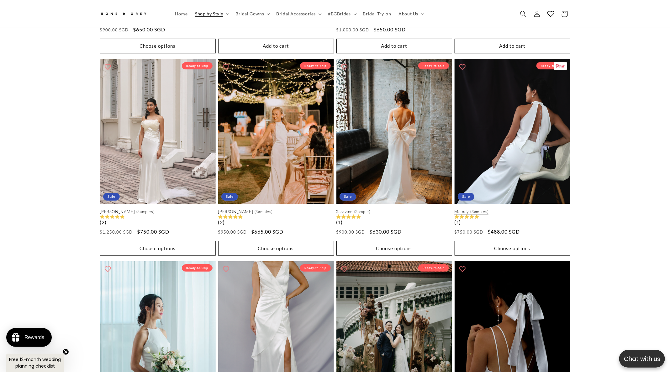
click at [507, 209] on link "Melody (Samples)" at bounding box center [513, 211] width 116 height 5
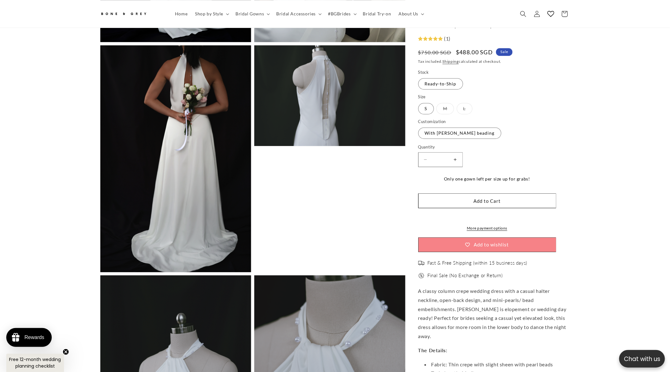
scroll to position [939, 0]
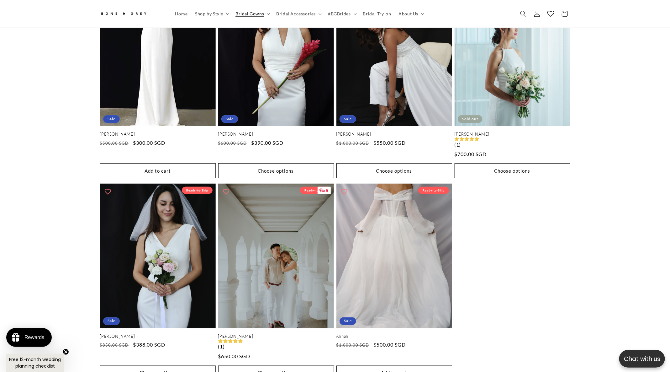
scroll to position [0, 345]
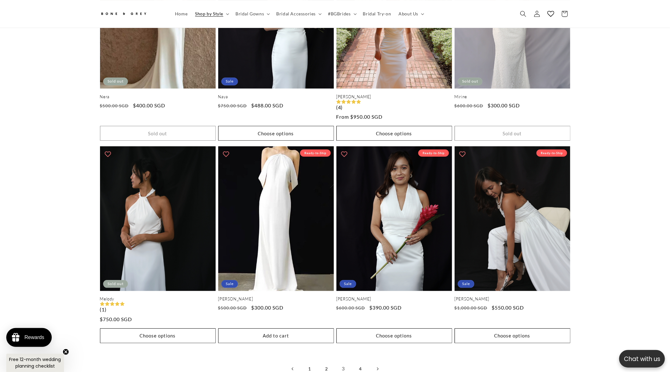
scroll to position [0, 345]
